Goal: Information Seeking & Learning: Find specific fact

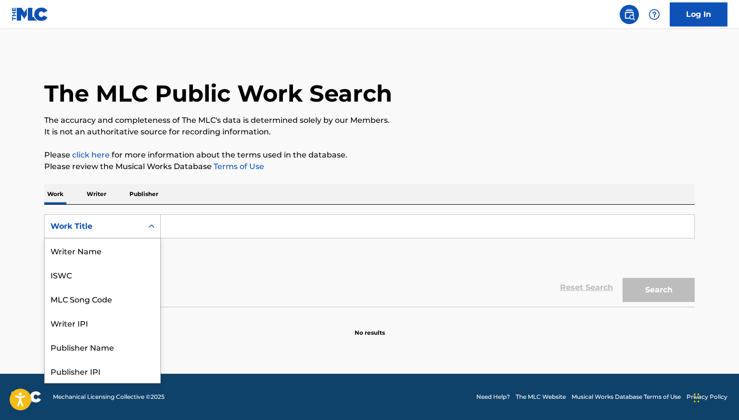
click at [140, 222] on div "Work Title" at bounding box center [94, 226] width 98 height 18
click at [255, 273] on div "Reset Search Search" at bounding box center [369, 287] width 651 height 38
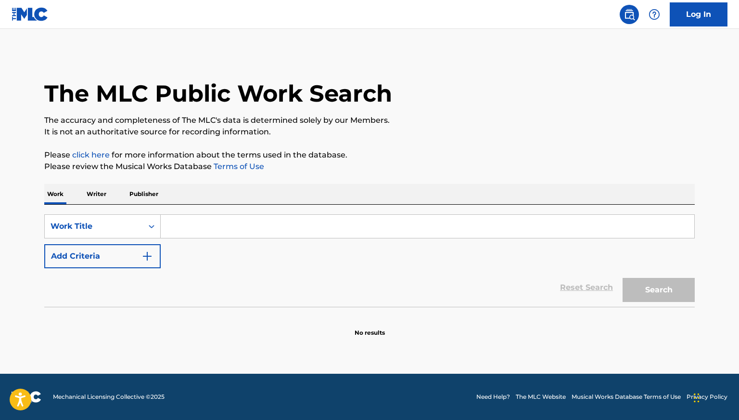
click at [103, 188] on p "Writer" at bounding box center [97, 194] width 26 height 20
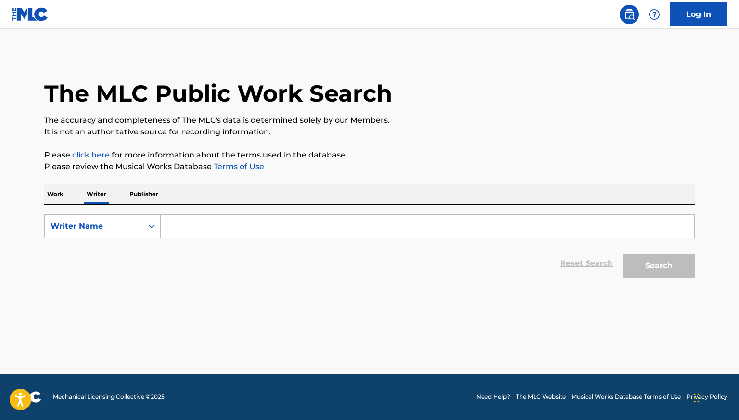
click at [225, 225] on input "Search Form" at bounding box center [428, 226] width 534 height 23
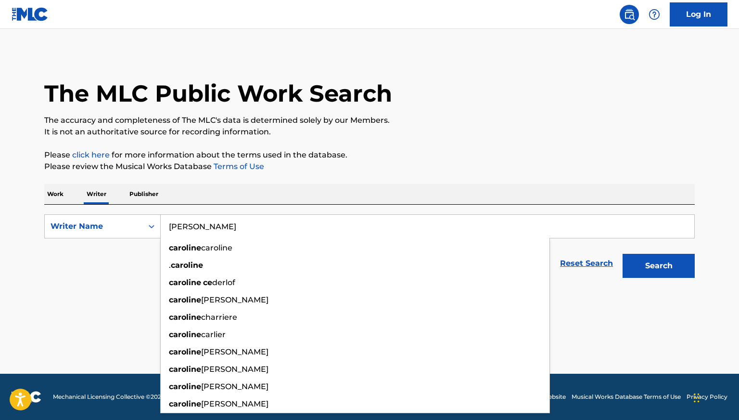
type input "[PERSON_NAME]"
click at [623, 254] on button "Search" at bounding box center [659, 266] width 72 height 24
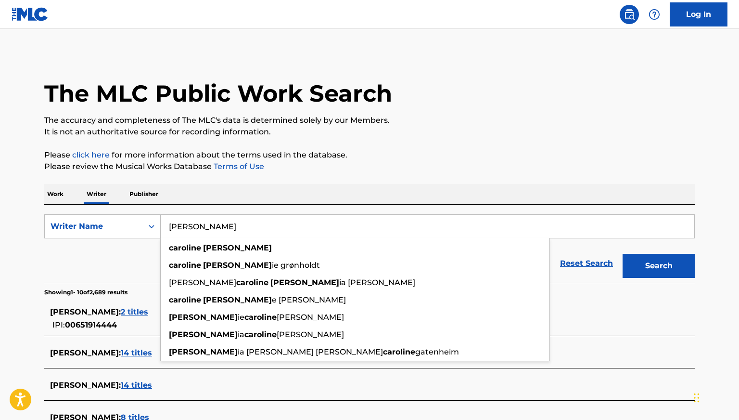
click at [106, 306] on div "[PERSON_NAME] : 2 titles" at bounding box center [357, 312] width 614 height 12
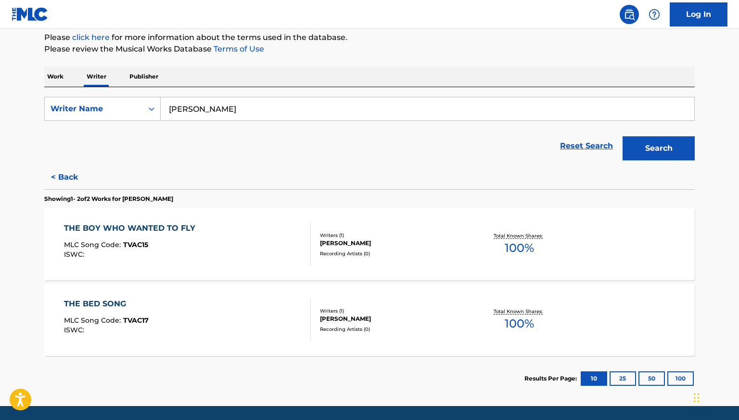
scroll to position [117, 0]
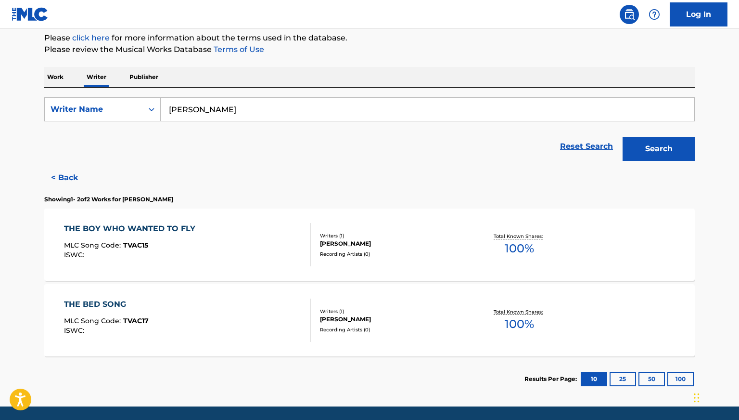
click at [186, 219] on div "THE BOY WHO WANTED TO FLY MLC Song Code : TVAC15 ISWC : Writers ( 1 ) [PERSON_N…" at bounding box center [369, 244] width 651 height 72
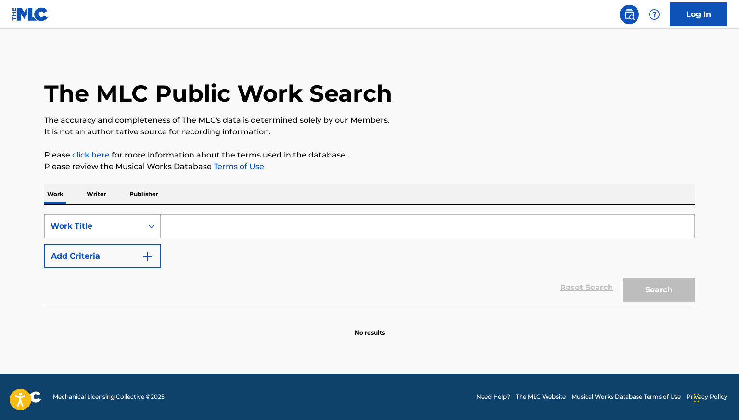
click at [116, 231] on div "Work Title" at bounding box center [94, 226] width 87 height 12
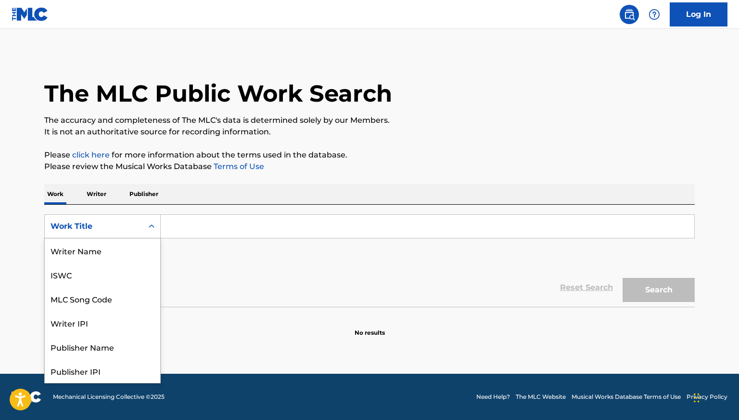
scroll to position [48, 0]
click at [222, 242] on div "SearchWithCriteria02e210a1-b6ca-4221-84cb-47fd0f29c298 Work Title selected, 8 o…" at bounding box center [369, 241] width 651 height 54
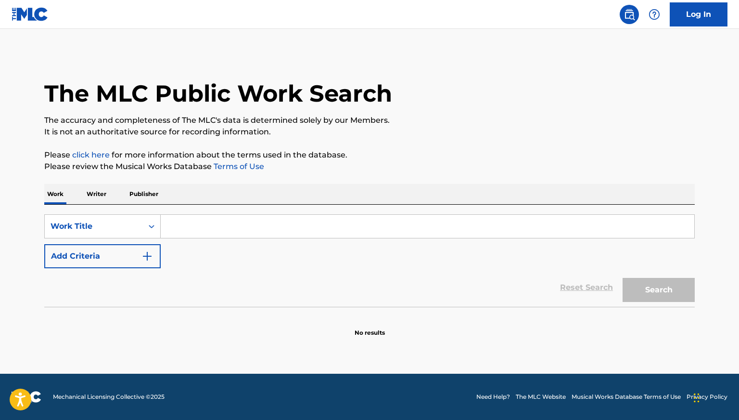
click at [222, 226] on input "Search Form" at bounding box center [428, 226] width 534 height 23
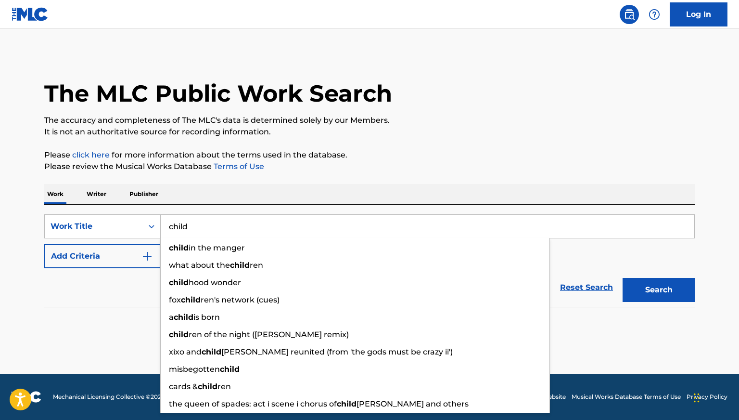
type input "child"
click at [118, 258] on button "Add Criteria" at bounding box center [102, 256] width 116 height 24
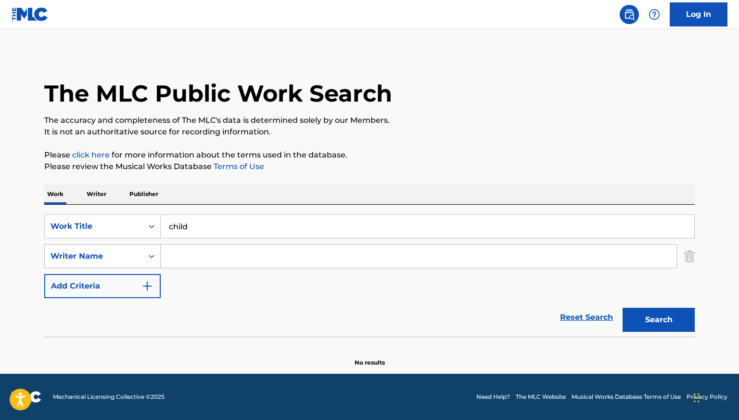
click at [105, 253] on div "Writer Name" at bounding box center [94, 256] width 87 height 12
click at [207, 265] on input "Search Form" at bounding box center [419, 255] width 516 height 23
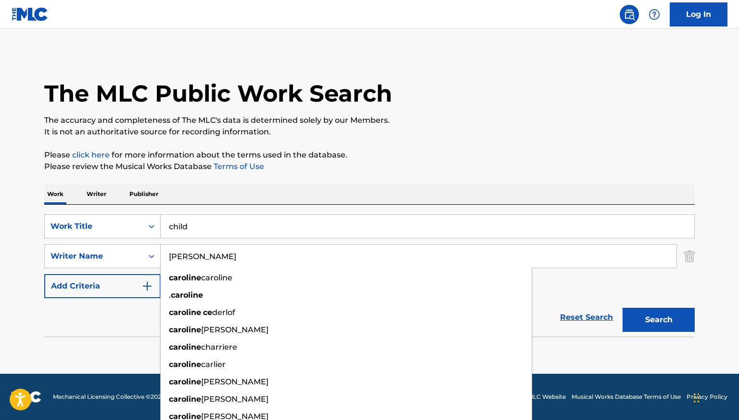
type input "[PERSON_NAME]"
click at [623, 307] on button "Search" at bounding box center [659, 319] width 72 height 24
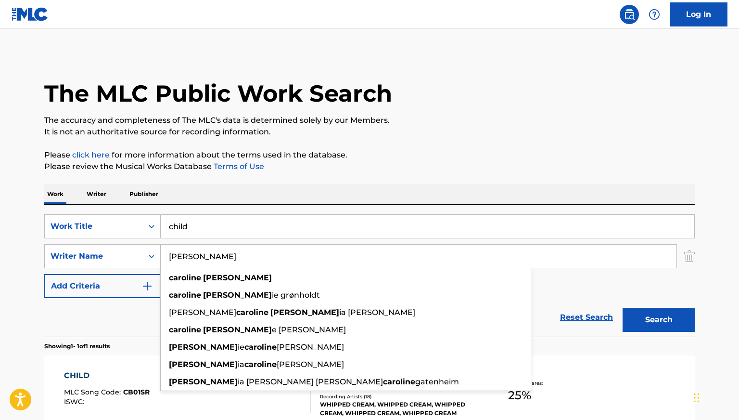
click at [92, 315] on div "Reset Search Search" at bounding box center [369, 317] width 651 height 38
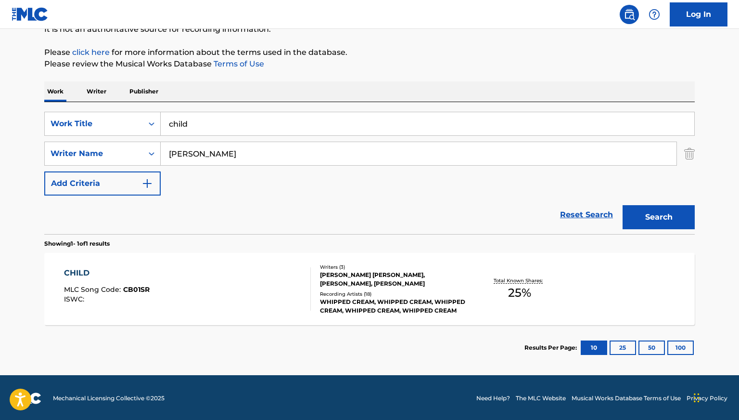
scroll to position [104, 0]
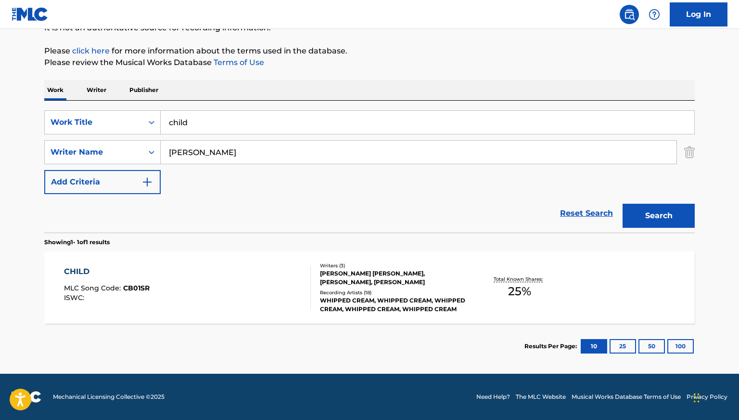
click at [153, 290] on div "CHILD MLC Song Code : CB01SR ISWC :" at bounding box center [187, 287] width 247 height 43
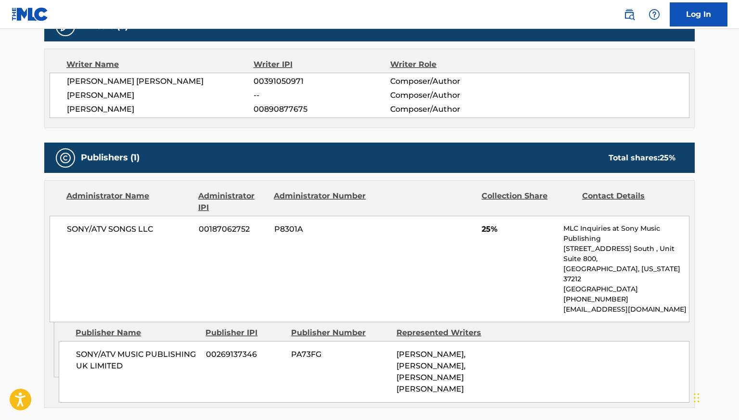
scroll to position [327, 0]
